Goal: Navigation & Orientation: Find specific page/section

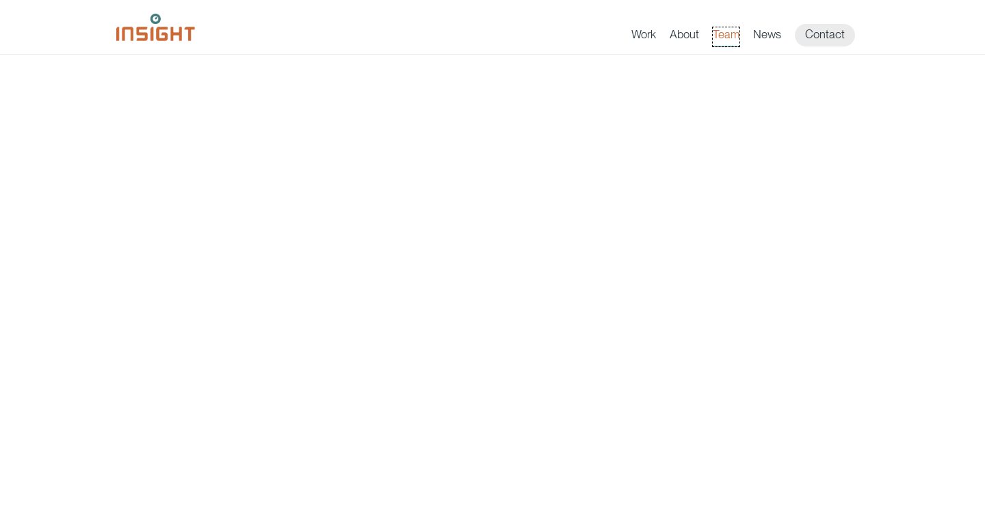
click at [724, 31] on link "Team" at bounding box center [726, 36] width 27 height 19
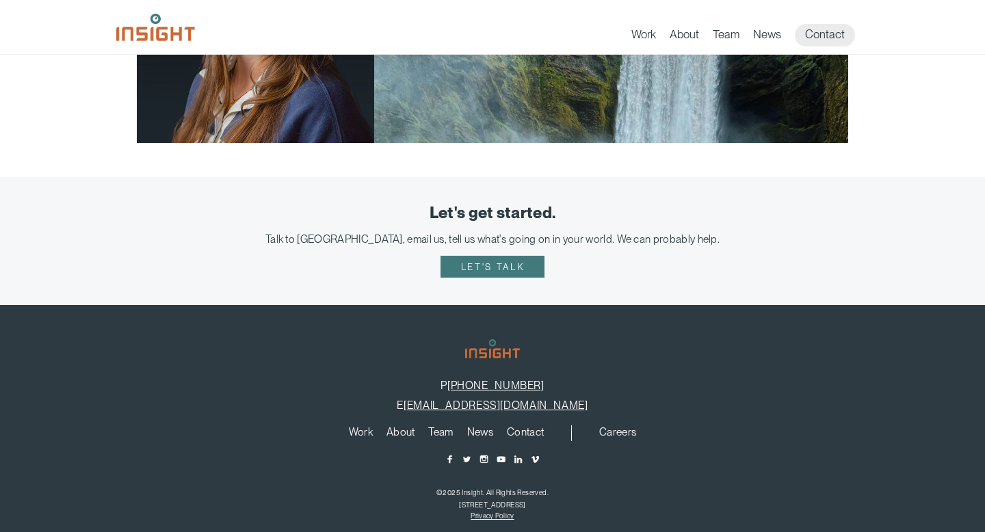
scroll to position [2749, 0]
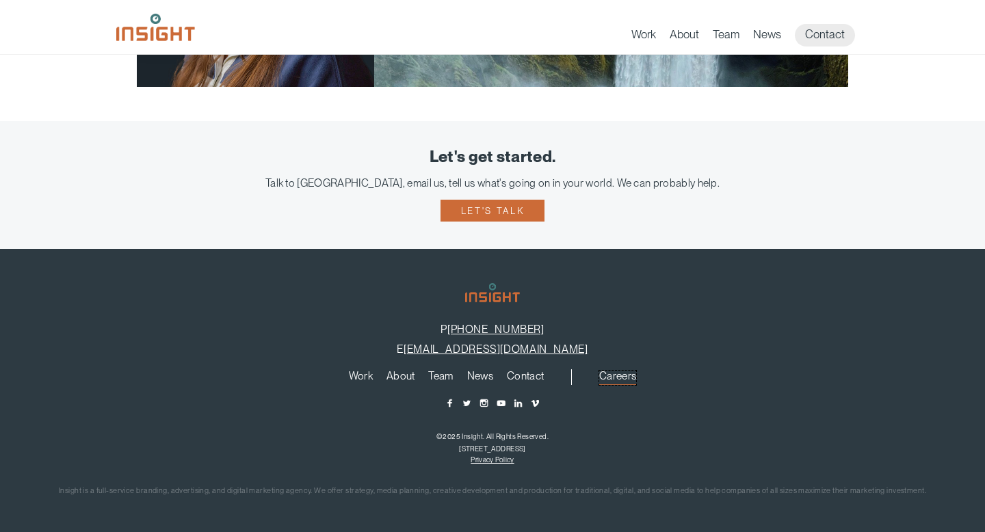
click at [610, 371] on link "Careers" at bounding box center [617, 378] width 37 height 15
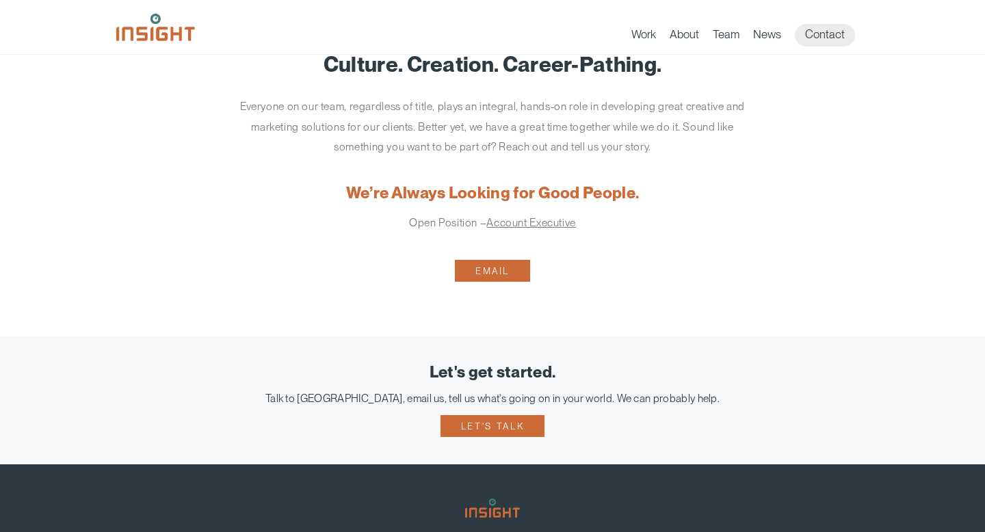
scroll to position [36, 0]
